Goal: Book appointment/travel/reservation

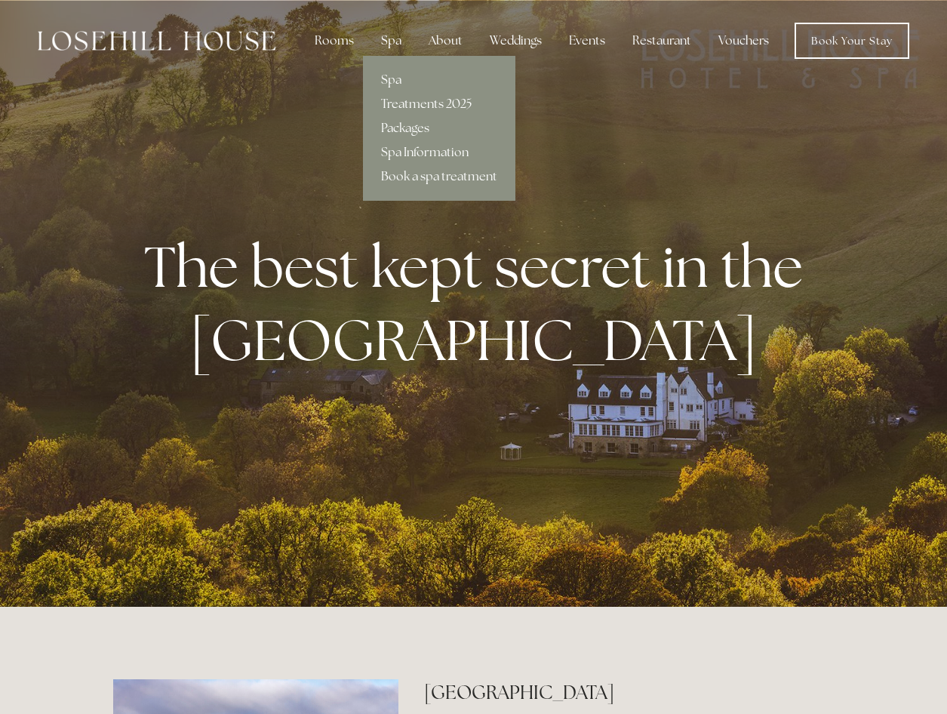
click at [399, 39] on div "Spa" at bounding box center [391, 41] width 45 height 30
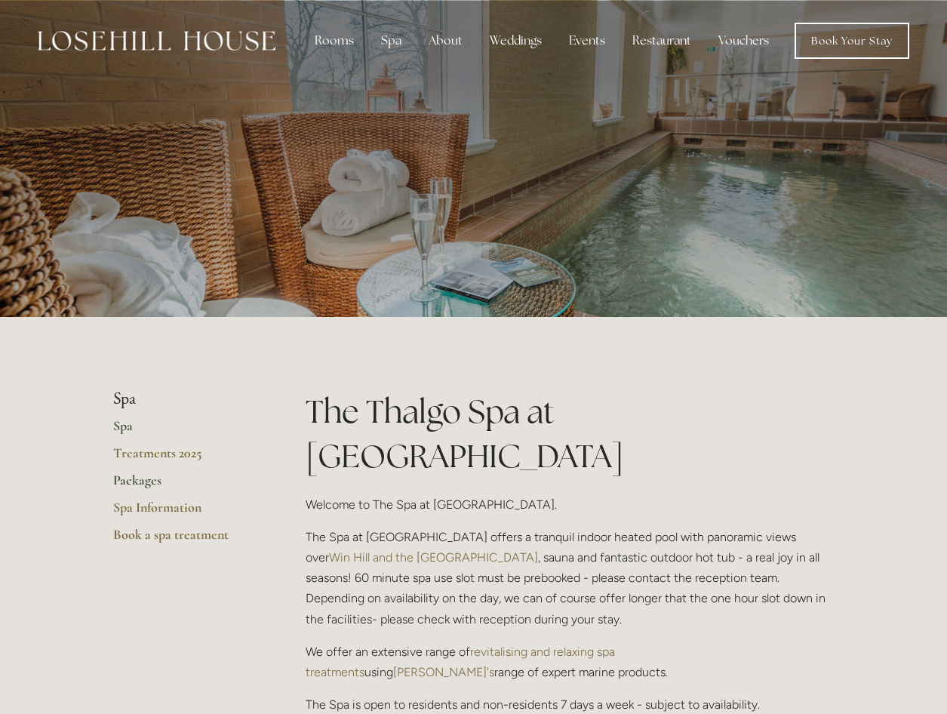
click at [150, 481] on link "Packages" at bounding box center [185, 485] width 144 height 27
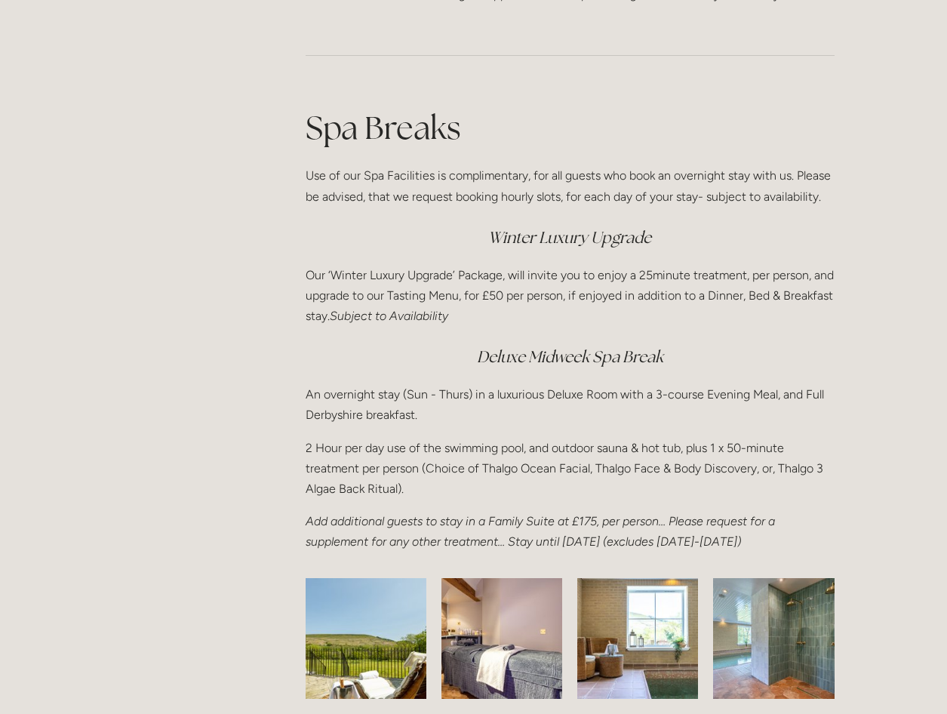
scroll to position [2038, 0]
